Goal: Task Accomplishment & Management: Manage account settings

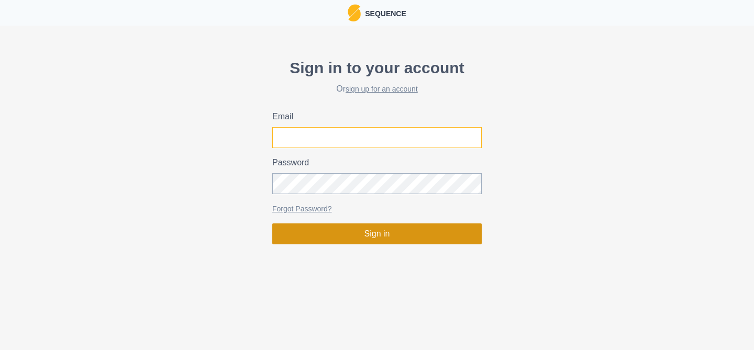
type input "[PERSON_NAME][EMAIL_ADDRESS][DOMAIN_NAME]"
click at [364, 231] on button "Sign in" at bounding box center [376, 234] width 209 height 21
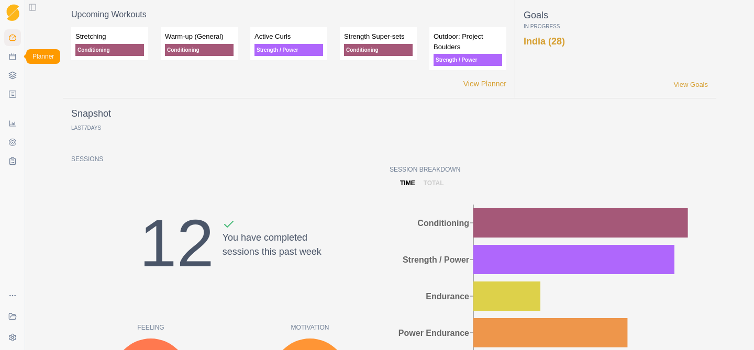
click at [16, 54] on icon at bounding box center [12, 56] width 8 height 8
select select "month"
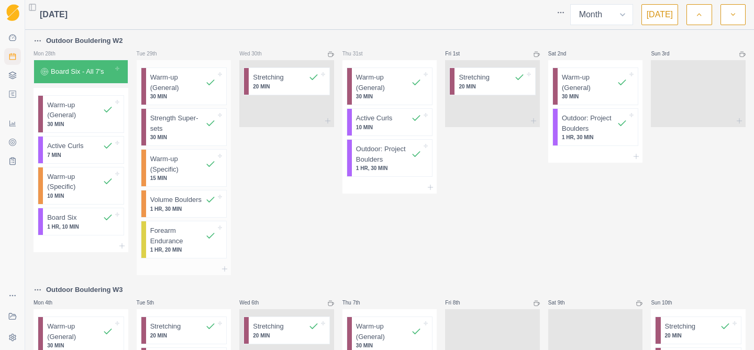
click at [183, 209] on p "1 HR, 30 MIN" at bounding box center [182, 209] width 65 height 8
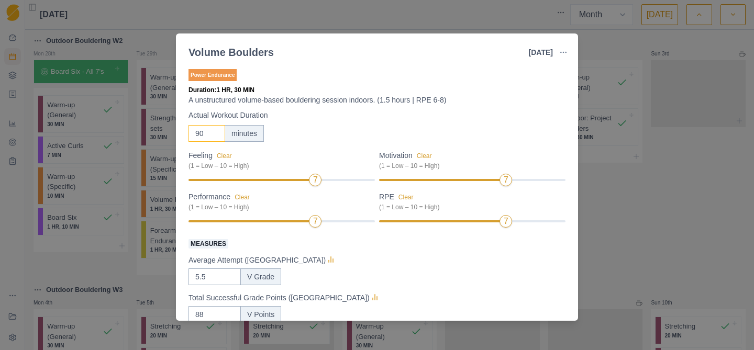
drag, startPoint x: 205, startPoint y: 134, endPoint x: 180, endPoint y: 134, distance: 25.1
click at [184, 134] on div "Power Endurance Duration: 1 HR, 30 MIN A unstructured volume-based bouldering s…" at bounding box center [377, 192] width 402 height 258
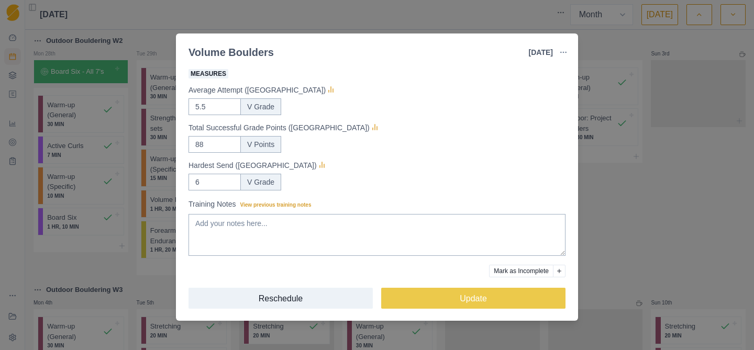
scroll to position [173, 0]
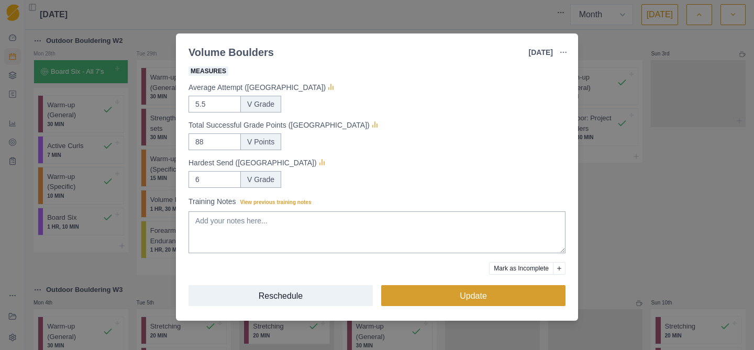
type input "180"
click at [408, 293] on button "Update" at bounding box center [473, 295] width 184 height 21
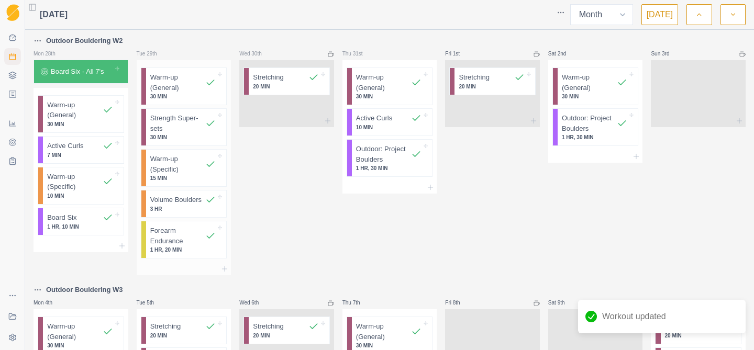
click at [191, 201] on p "Volume Boulders" at bounding box center [175, 200] width 51 height 10
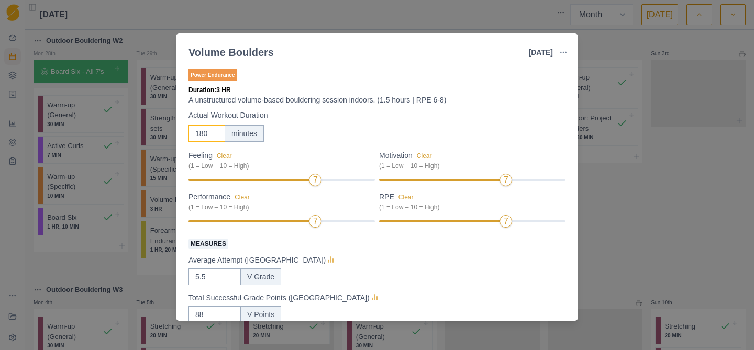
drag, startPoint x: 209, startPoint y: 134, endPoint x: 192, endPoint y: 133, distance: 17.3
click at [192, 133] on input "180" at bounding box center [206, 133] width 37 height 17
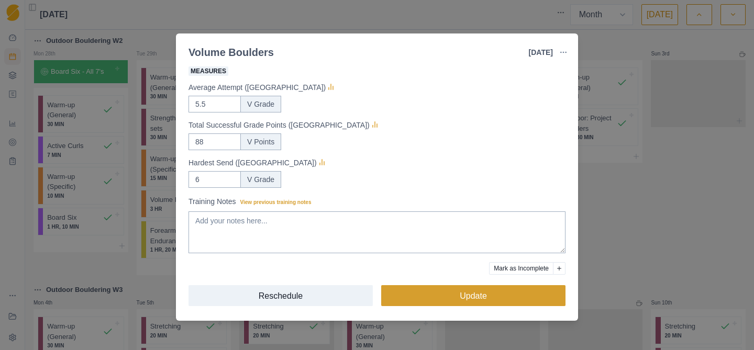
type input "150"
click at [424, 295] on button "Update" at bounding box center [473, 295] width 184 height 21
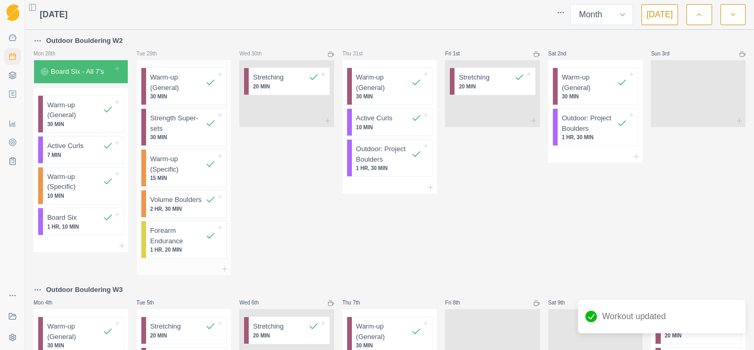
click at [186, 229] on p "Forearm Endurance" at bounding box center [177, 236] width 55 height 20
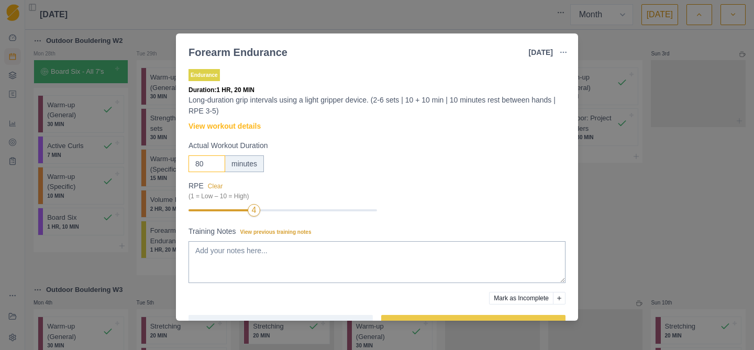
drag, startPoint x: 207, startPoint y: 163, endPoint x: 178, endPoint y: 162, distance: 28.8
click at [180, 162] on div "Endurance Duration: 1 HR, 20 MIN Long-duration grip intervals using a light gri…" at bounding box center [377, 192] width 402 height 258
type input "60"
click at [367, 164] on div "60 minutes" at bounding box center [376, 164] width 377 height 17
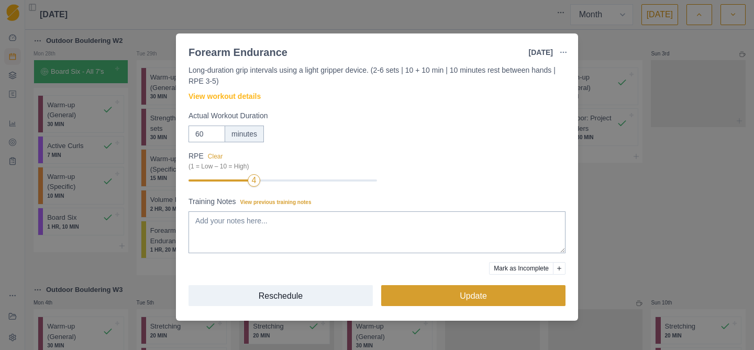
click at [437, 302] on button "Update" at bounding box center [473, 295] width 184 height 21
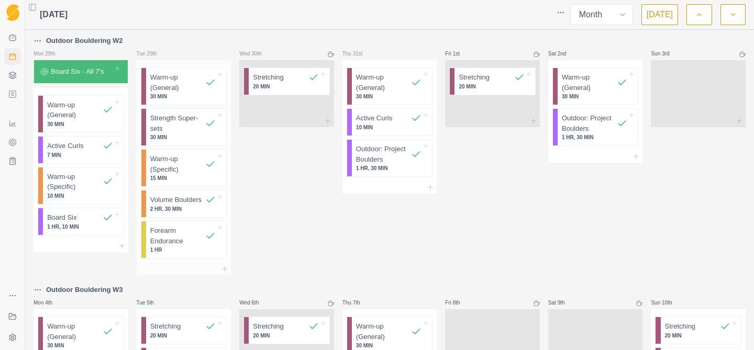
click at [185, 250] on p "1 HR" at bounding box center [182, 250] width 65 height 8
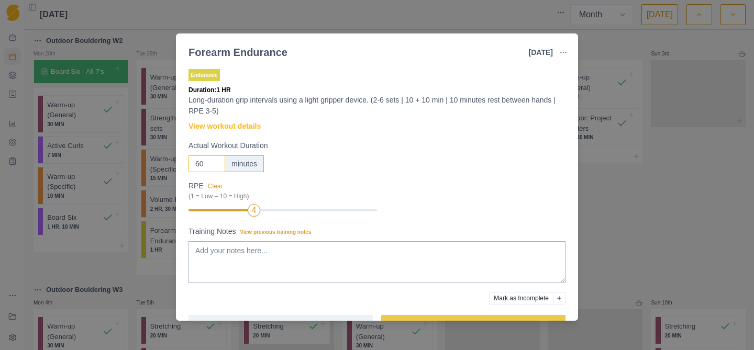
drag, startPoint x: 206, startPoint y: 162, endPoint x: 174, endPoint y: 161, distance: 32.0
click at [174, 161] on div "Forearm Endurance [DATE] Link To Goal View Workout Metrics Edit Original Workou…" at bounding box center [377, 175] width 754 height 350
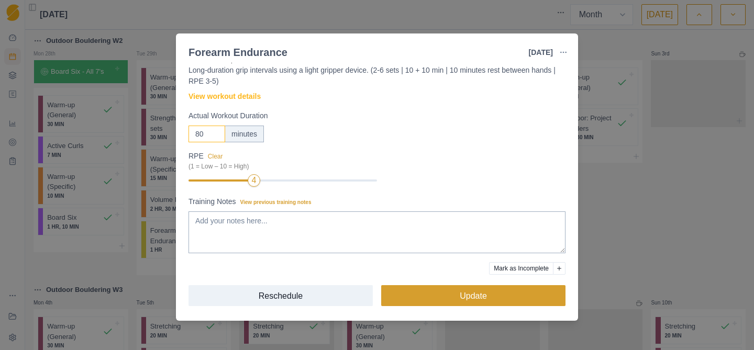
type input "80"
click at [440, 296] on button "Update" at bounding box center [473, 295] width 184 height 21
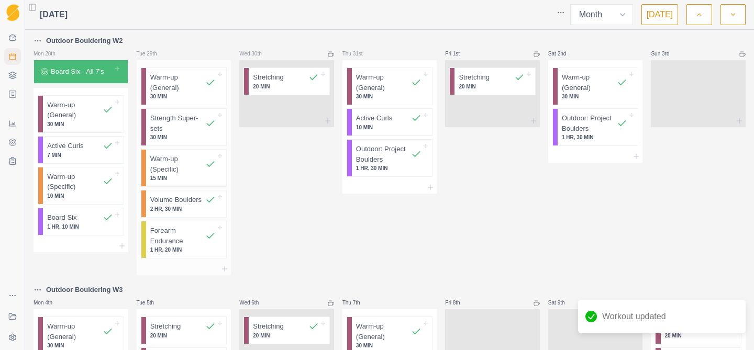
click at [182, 206] on p "2 HR, 30 MIN" at bounding box center [182, 209] width 65 height 8
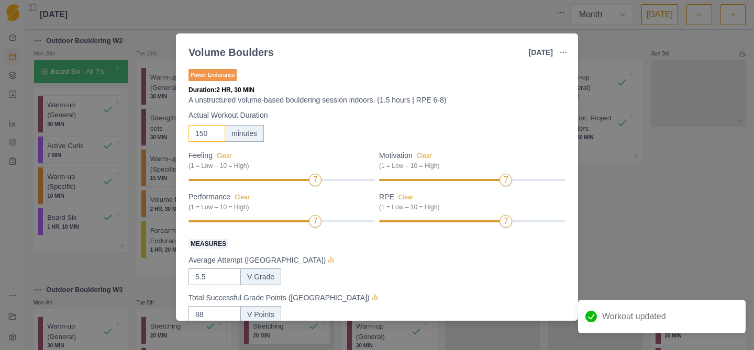
drag, startPoint x: 207, startPoint y: 135, endPoint x: 175, endPoint y: 134, distance: 31.9
click at [176, 134] on div "Power Endurance Duration: 2 HR, 30 MIN A unstructured volume-based bouldering s…" at bounding box center [377, 192] width 402 height 258
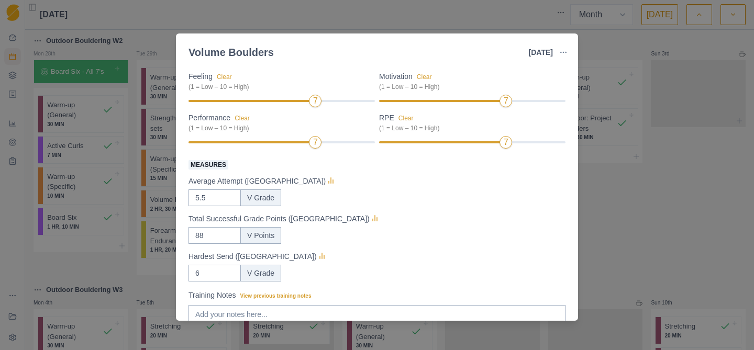
scroll to position [173, 0]
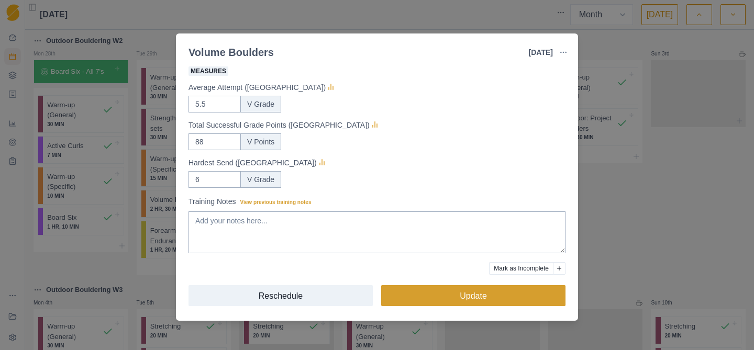
type input "90"
click at [434, 294] on button "Update" at bounding box center [473, 295] width 184 height 21
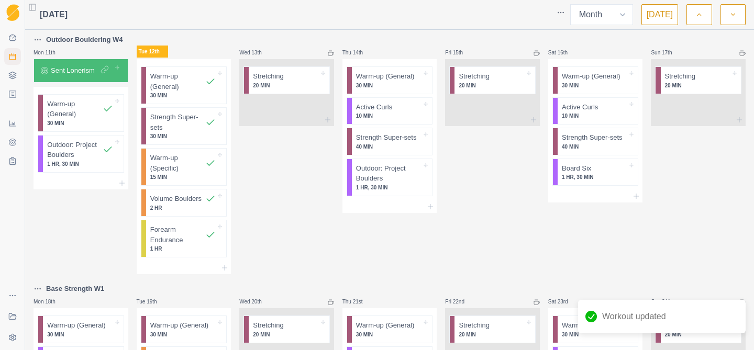
scroll to position [510, 0]
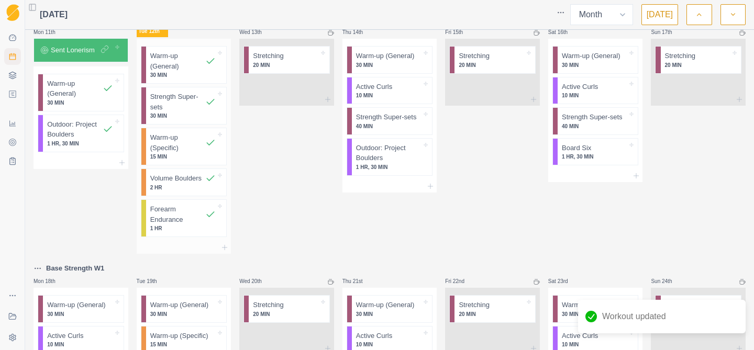
click at [181, 187] on p "2 HR" at bounding box center [182, 188] width 65 height 8
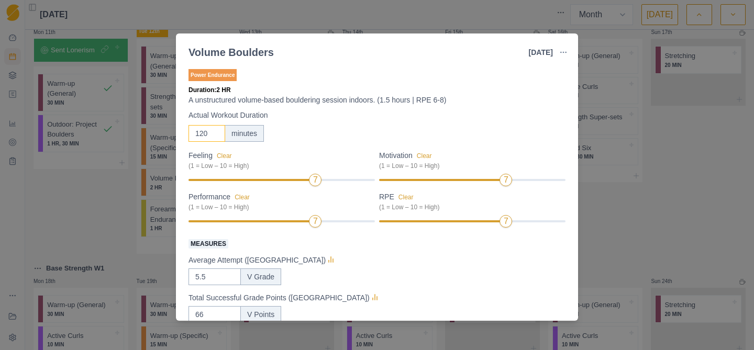
drag, startPoint x: 206, startPoint y: 135, endPoint x: 198, endPoint y: 135, distance: 8.4
click at [198, 135] on input "120" at bounding box center [206, 133] width 37 height 17
type input "150"
click at [313, 134] on div "150 minutes" at bounding box center [376, 133] width 377 height 17
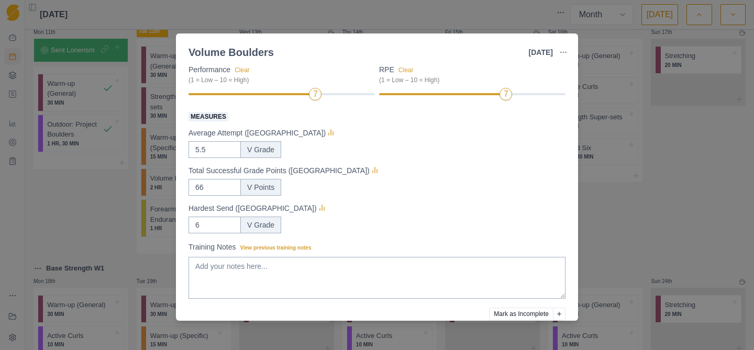
scroll to position [173, 0]
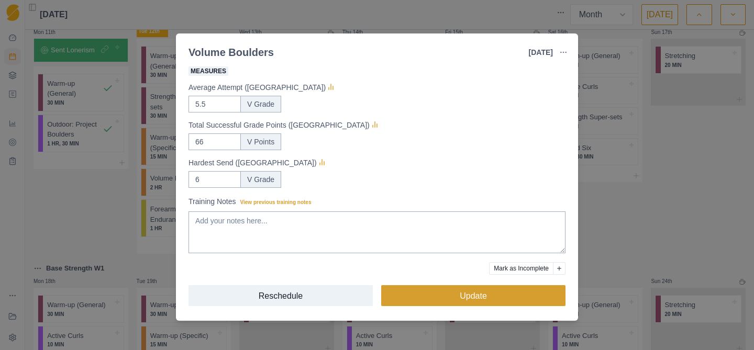
click at [427, 294] on button "Update" at bounding box center [473, 295] width 184 height 21
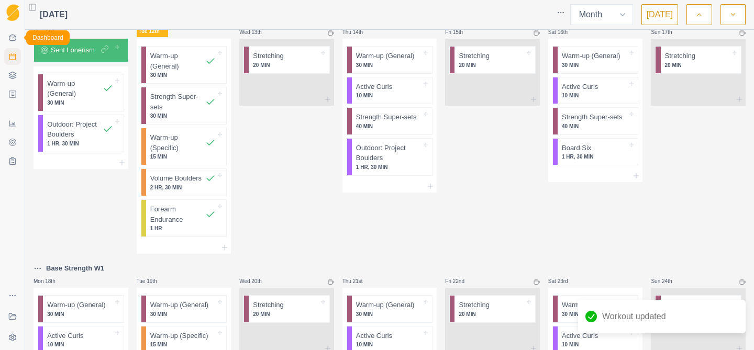
click at [16, 39] on icon at bounding box center [12, 38] width 7 height 7
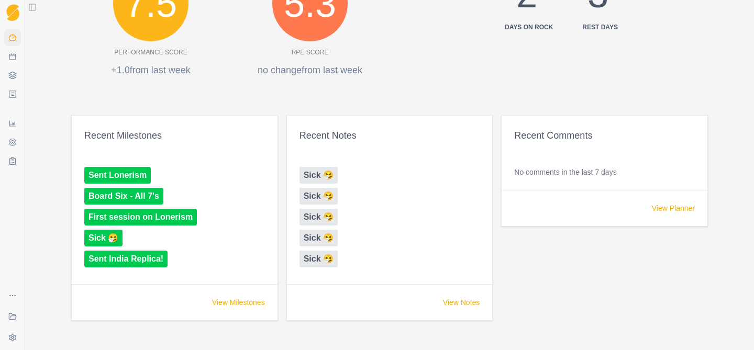
scroll to position [542, 0]
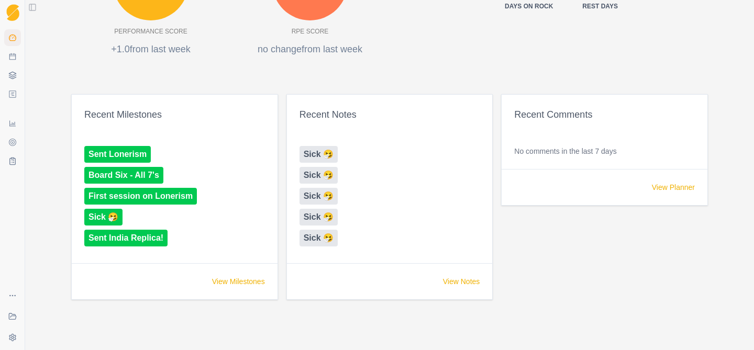
click at [173, 195] on link "First session on Lonerism" at bounding box center [140, 196] width 113 height 17
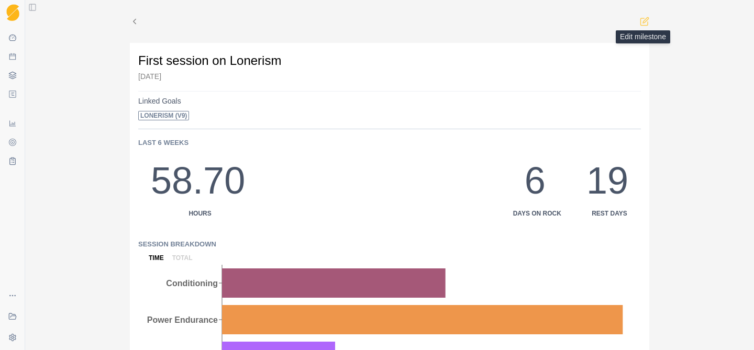
click at [645, 18] on icon at bounding box center [644, 21] width 9 height 9
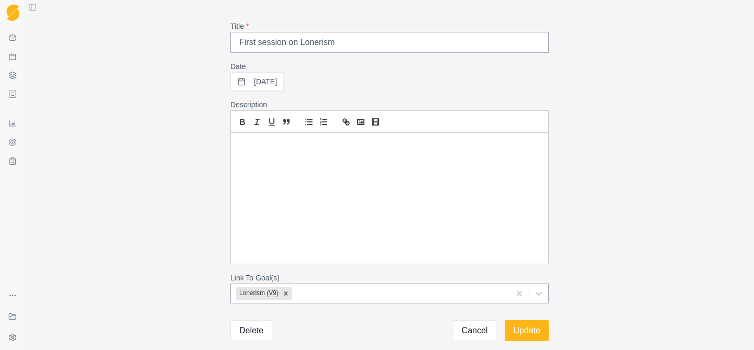
scroll to position [50, 0]
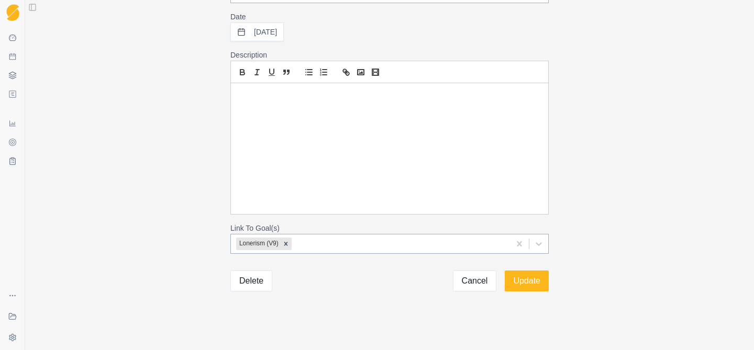
click at [244, 281] on button "Delete" at bounding box center [251, 281] width 42 height 21
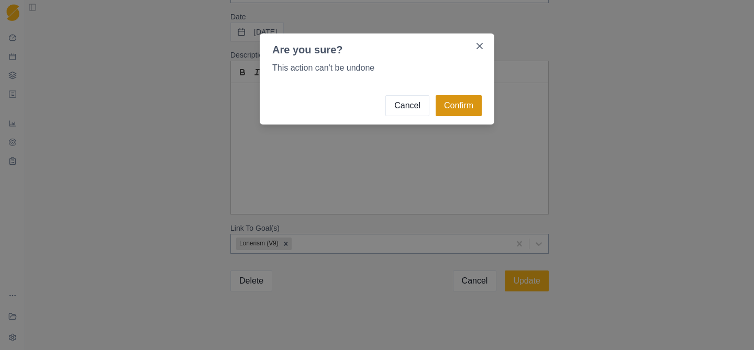
click at [472, 105] on button "Confirm" at bounding box center [459, 105] width 46 height 21
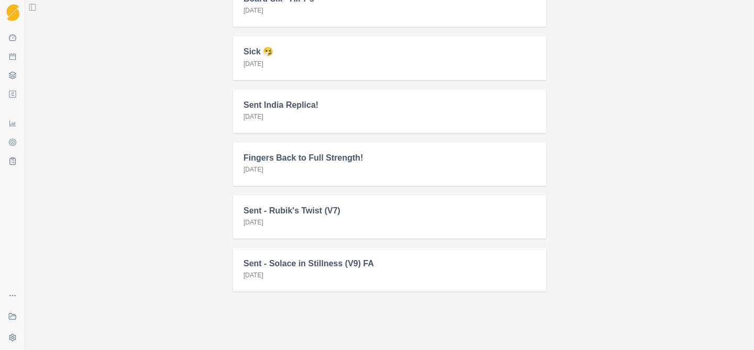
scroll to position [116, 0]
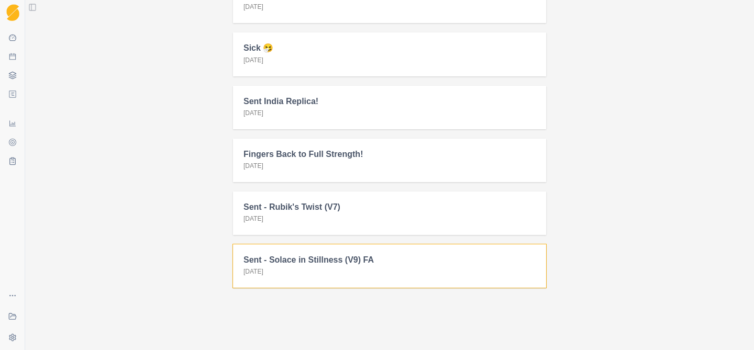
click at [352, 270] on div "Sent - Solace in Stillness (V9) FA [DATE]" at bounding box center [389, 266] width 313 height 43
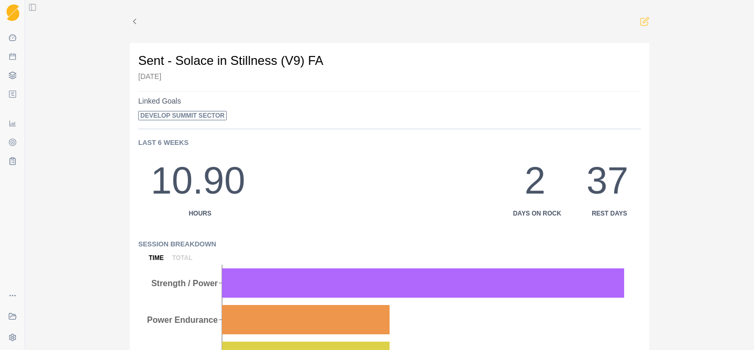
click at [643, 23] on icon at bounding box center [646, 20] width 6 height 6
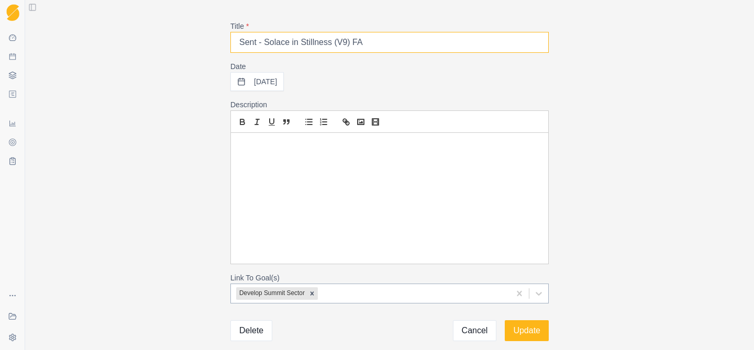
click at [372, 41] on input "Sent - Solace in Stillness (V9) FA" at bounding box center [389, 42] width 318 height 21
drag, startPoint x: 372, startPoint y: 41, endPoint x: 334, endPoint y: 42, distance: 38.8
click at [334, 42] on input "Sent - Solace in Stillness (V9) FA" at bounding box center [389, 42] width 318 height 21
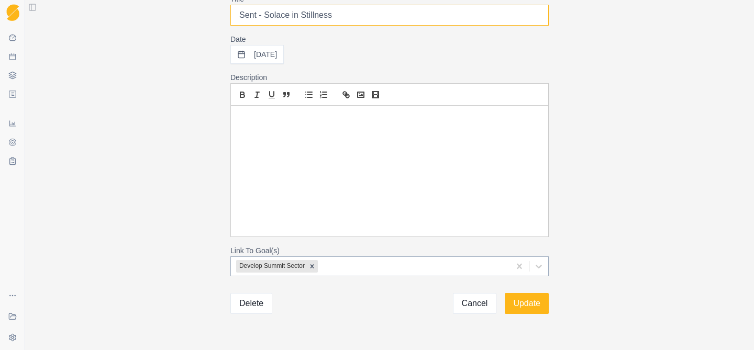
scroll to position [26, 0]
type input "Sent - Solace in Stillness"
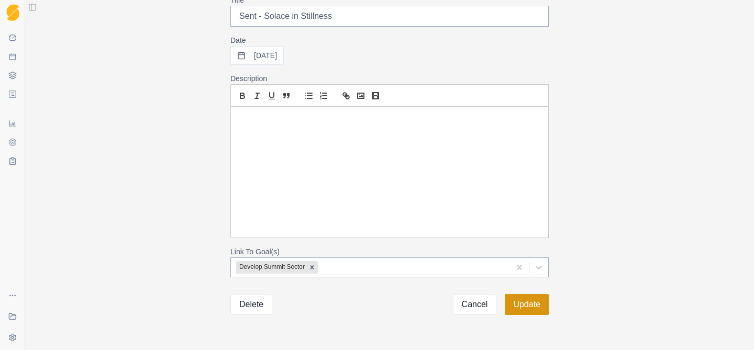
click at [524, 302] on button "Update" at bounding box center [527, 304] width 44 height 21
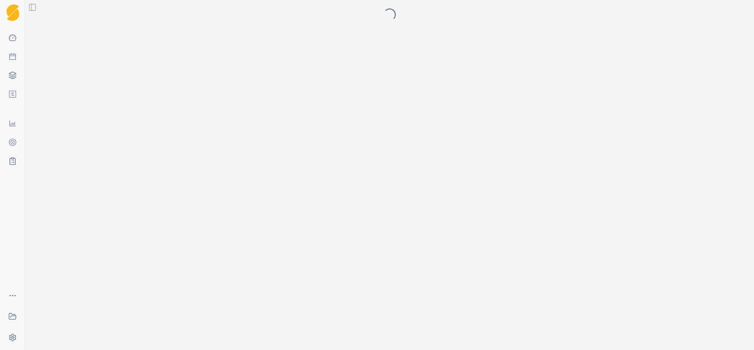
scroll to position [0, 0]
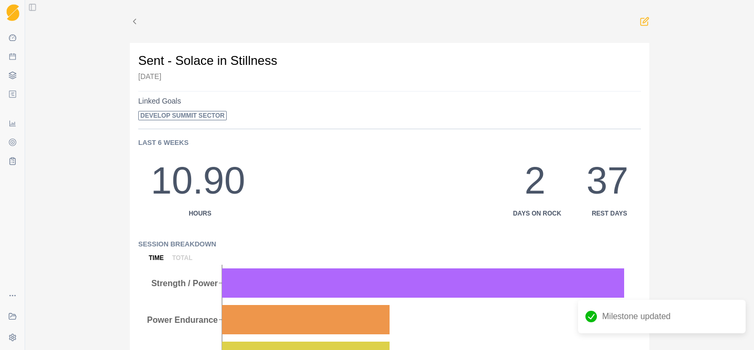
click at [132, 20] on icon at bounding box center [134, 21] width 9 height 9
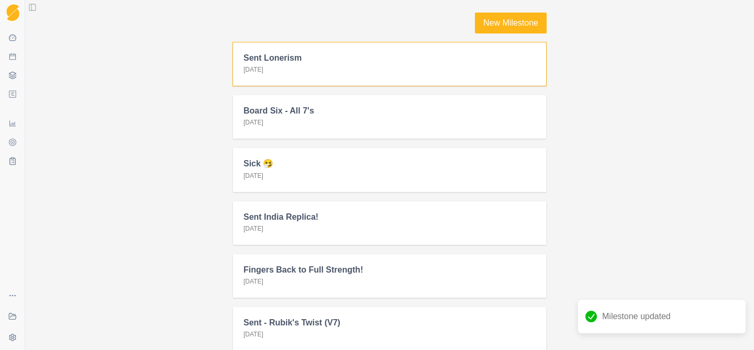
click at [371, 63] on div "Sent Lonerism [DATE]" at bounding box center [389, 63] width 313 height 43
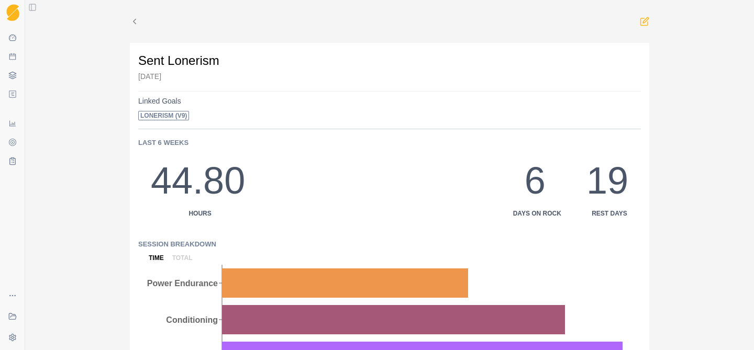
click at [167, 60] on p "Sent Lonerism" at bounding box center [389, 60] width 503 height 19
click at [180, 61] on p "Sent Lonerism" at bounding box center [389, 60] width 503 height 19
click at [640, 21] on icon at bounding box center [644, 21] width 9 height 9
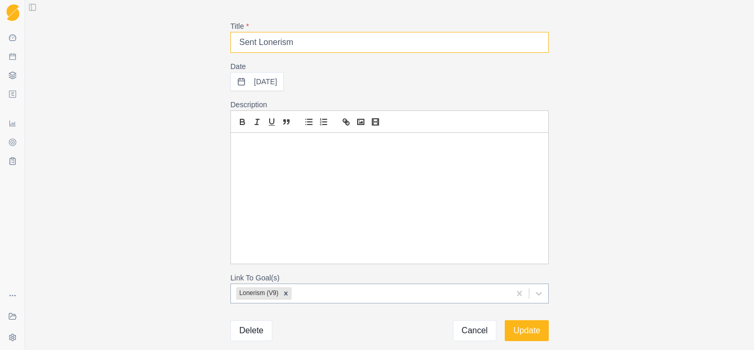
click at [259, 41] on input "Sent Lonerism" at bounding box center [389, 42] width 318 height 21
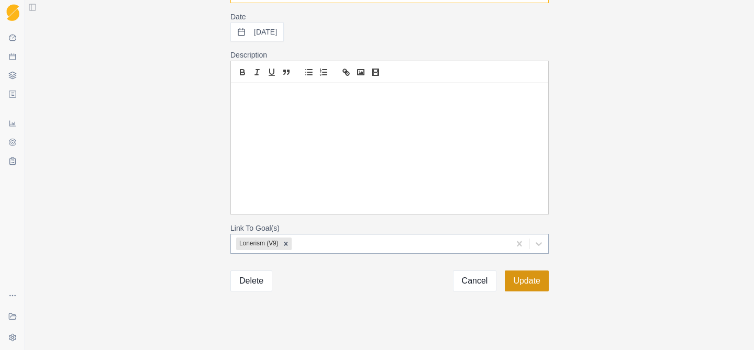
type input "Sent - Lonerism"
click at [520, 282] on button "Update" at bounding box center [527, 281] width 44 height 21
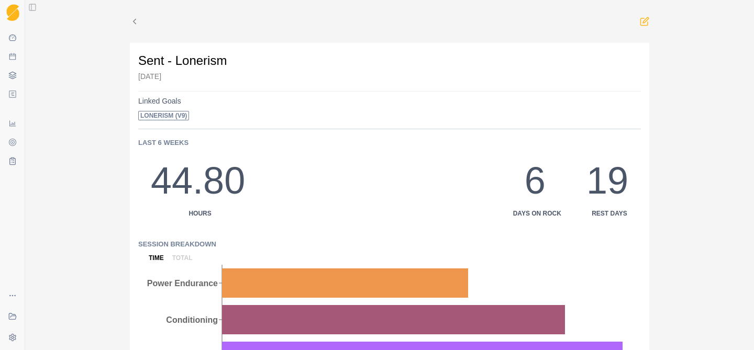
click at [136, 18] on icon at bounding box center [134, 21] width 9 height 9
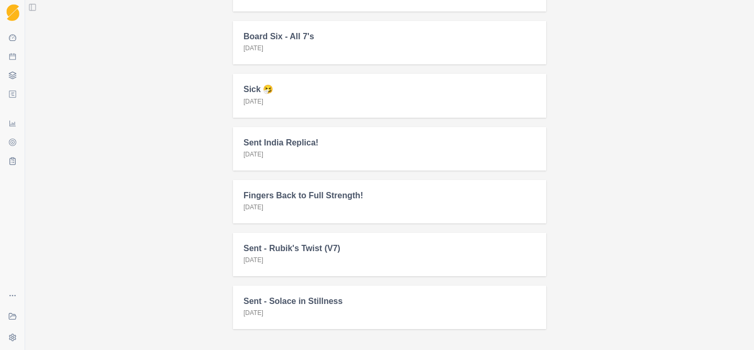
scroll to position [74, 0]
click at [307, 157] on div "Sent India Replica! [DATE]" at bounding box center [389, 149] width 313 height 43
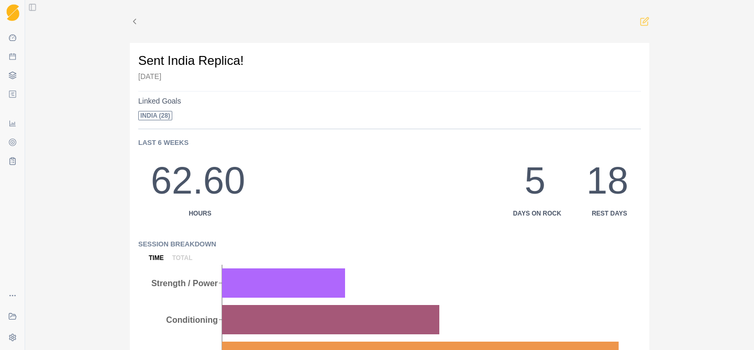
click at [646, 20] on icon at bounding box center [644, 21] width 9 height 9
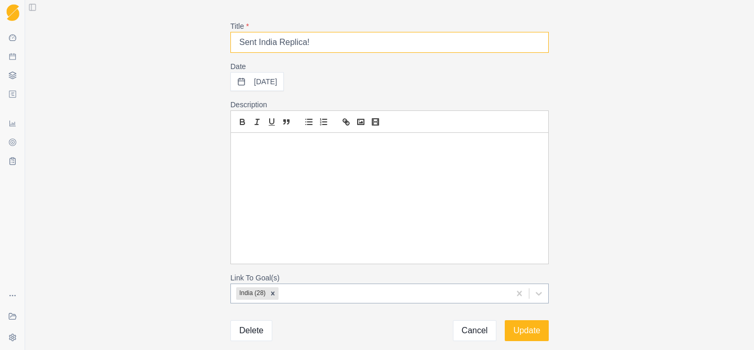
click at [260, 45] on input "Sent India Replica!" at bounding box center [389, 42] width 318 height 21
click at [259, 41] on input "Sent India Replica!" at bounding box center [389, 42] width 318 height 21
click at [327, 43] on input "Sent - [GEOGRAPHIC_DATA] Replica!" at bounding box center [389, 42] width 318 height 21
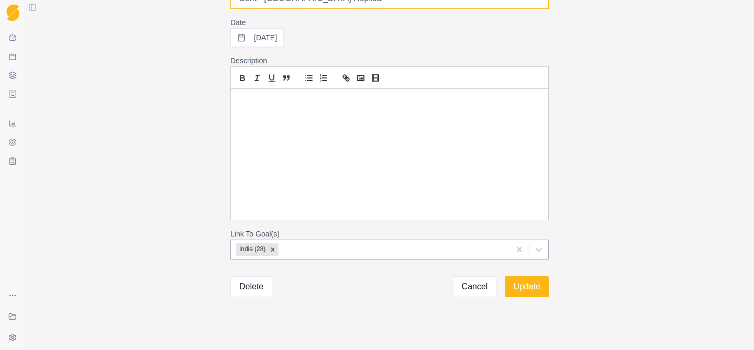
scroll to position [50, 0]
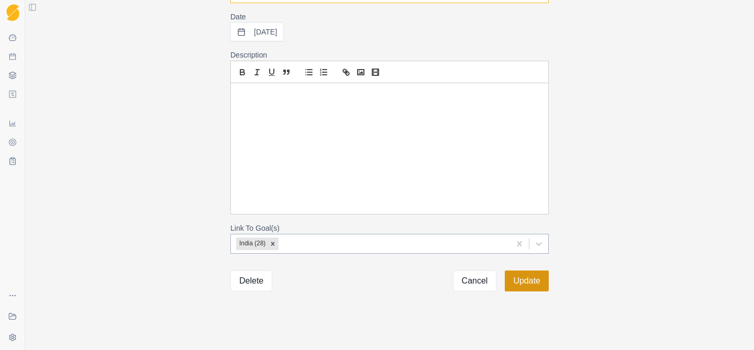
type input "Sent - [GEOGRAPHIC_DATA] Replica"
click at [519, 281] on button "Update" at bounding box center [527, 281] width 44 height 21
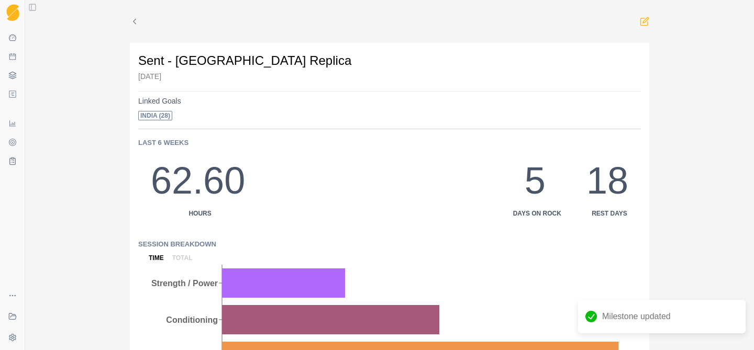
click at [136, 20] on icon at bounding box center [134, 21] width 9 height 9
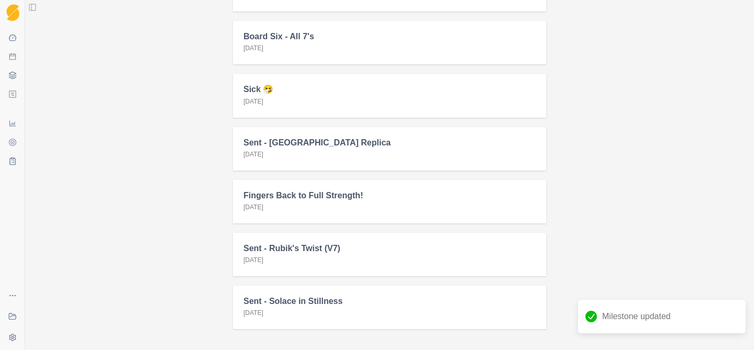
scroll to position [117, 0]
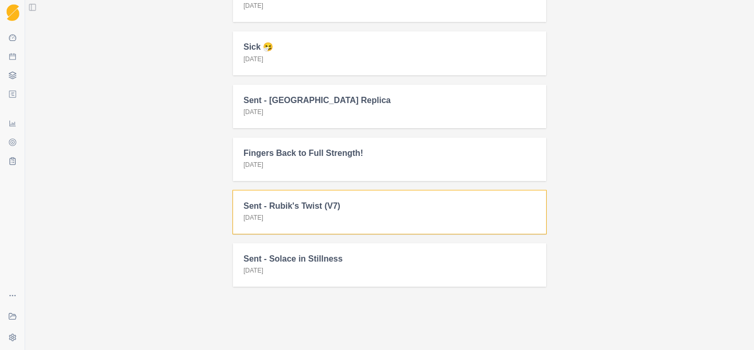
click at [330, 209] on h2 "Sent - Rubik's Twist (V7)" at bounding box center [389, 206] width 292 height 10
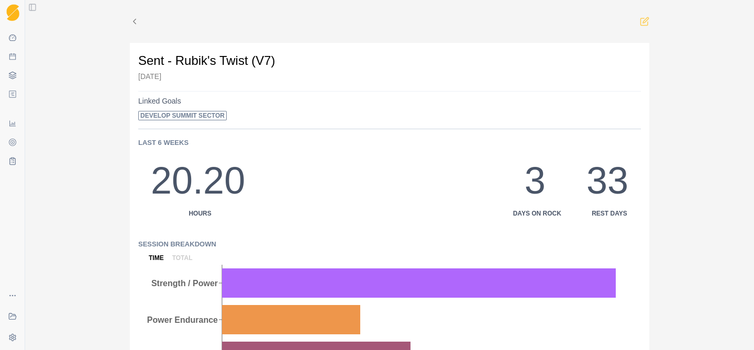
click at [648, 21] on icon at bounding box center [644, 21] width 9 height 9
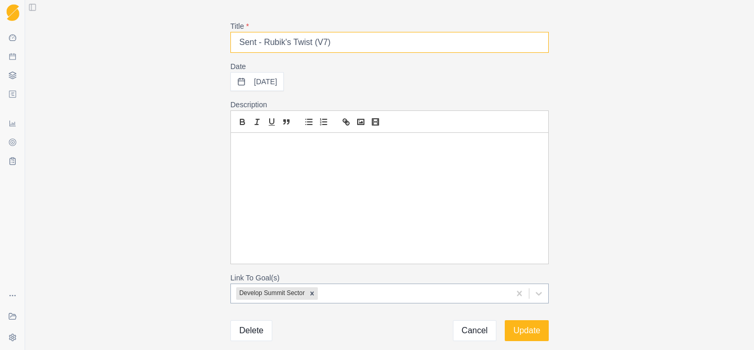
drag, startPoint x: 339, startPoint y: 44, endPoint x: 316, endPoint y: 44, distance: 23.6
click at [316, 44] on input "Sent - Rubik's Twist (V7)" at bounding box center [389, 42] width 318 height 21
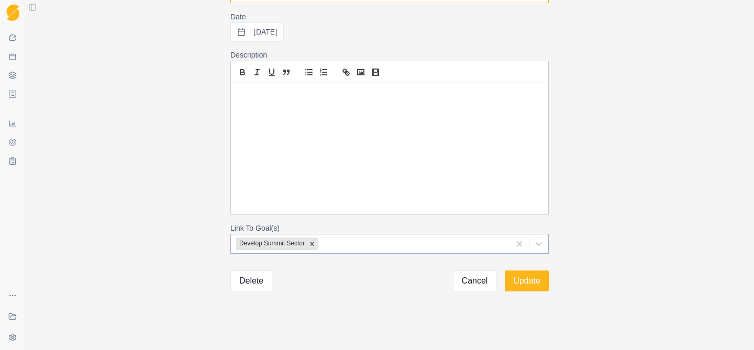
type input "Sent - Rubik's Twist"
click at [260, 276] on button "Delete" at bounding box center [251, 281] width 42 height 21
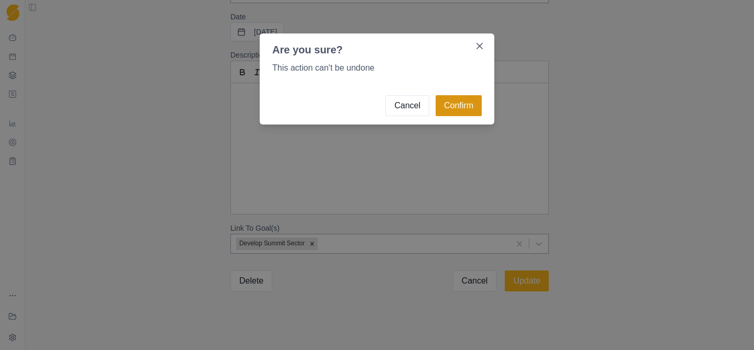
click at [463, 107] on button "Confirm" at bounding box center [459, 105] width 46 height 21
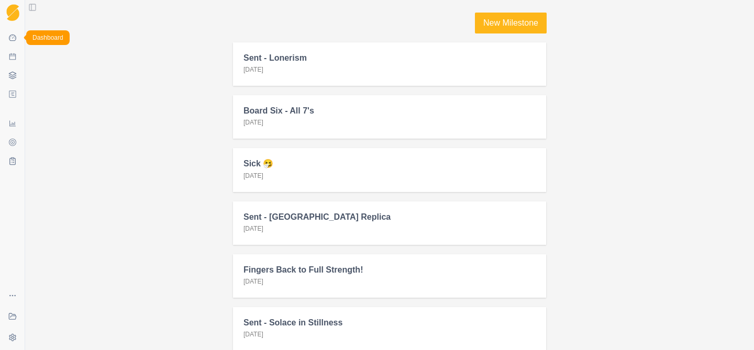
click at [15, 38] on icon at bounding box center [12, 38] width 7 height 7
